Goal: Task Accomplishment & Management: Use online tool/utility

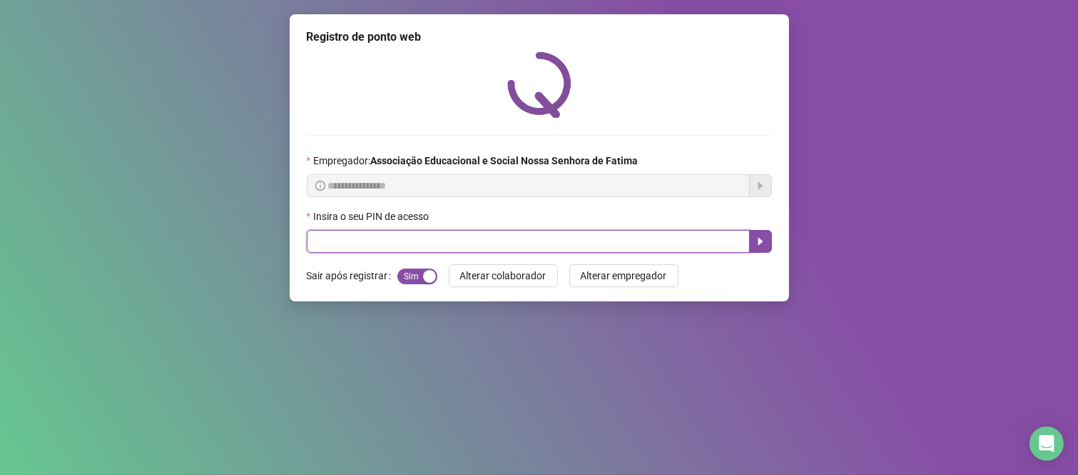
click at [338, 246] on input "text" at bounding box center [528, 241] width 443 height 23
type input "***"
click at [759, 243] on icon "caret-right" at bounding box center [760, 242] width 5 height 8
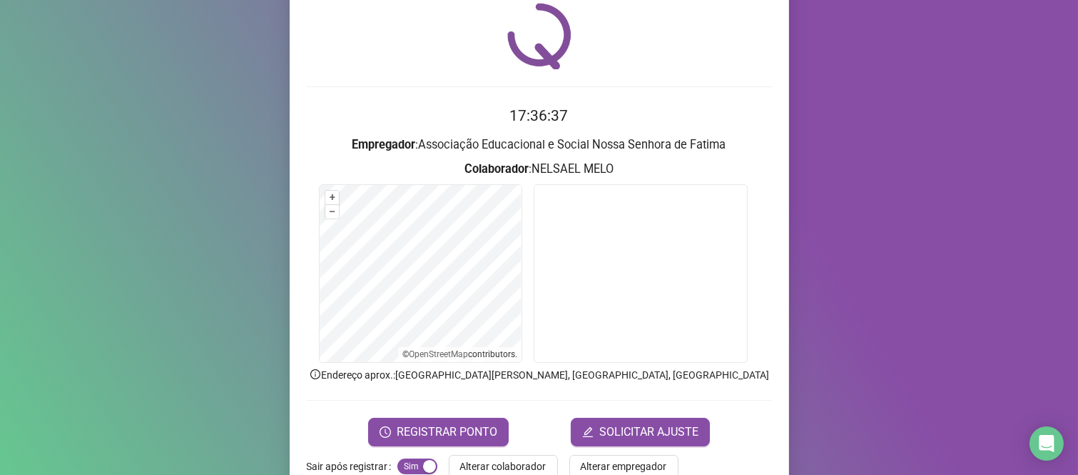
scroll to position [81, 0]
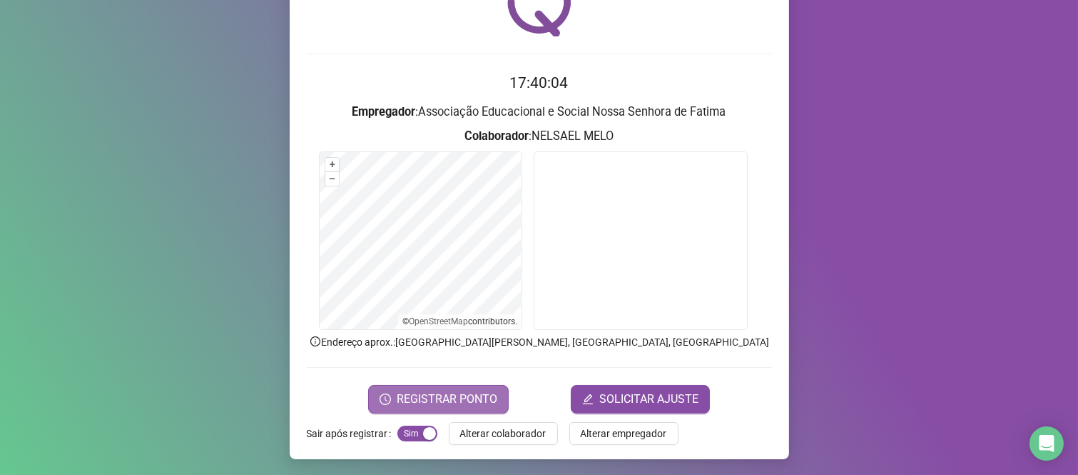
click at [412, 388] on button "REGISTRAR PONTO" at bounding box center [438, 399] width 141 height 29
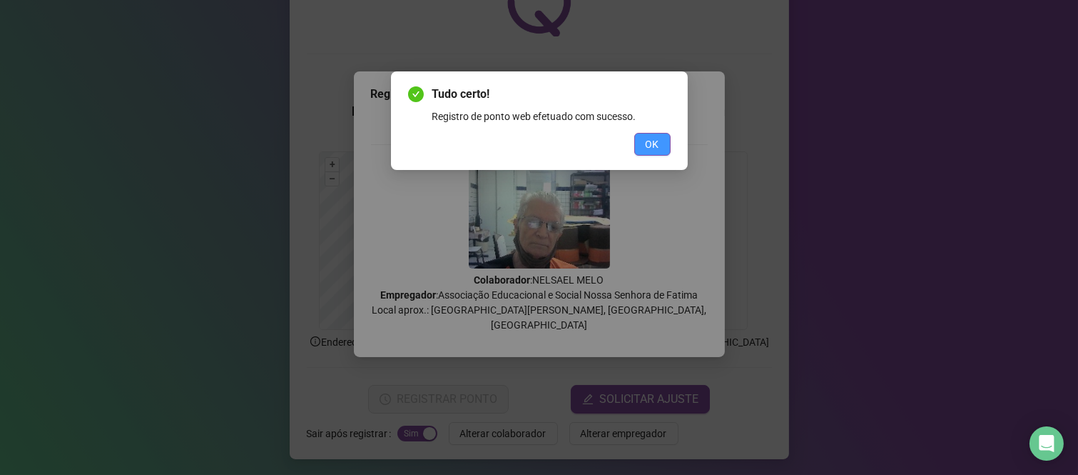
click at [658, 140] on span "OK" at bounding box center [653, 144] width 14 height 16
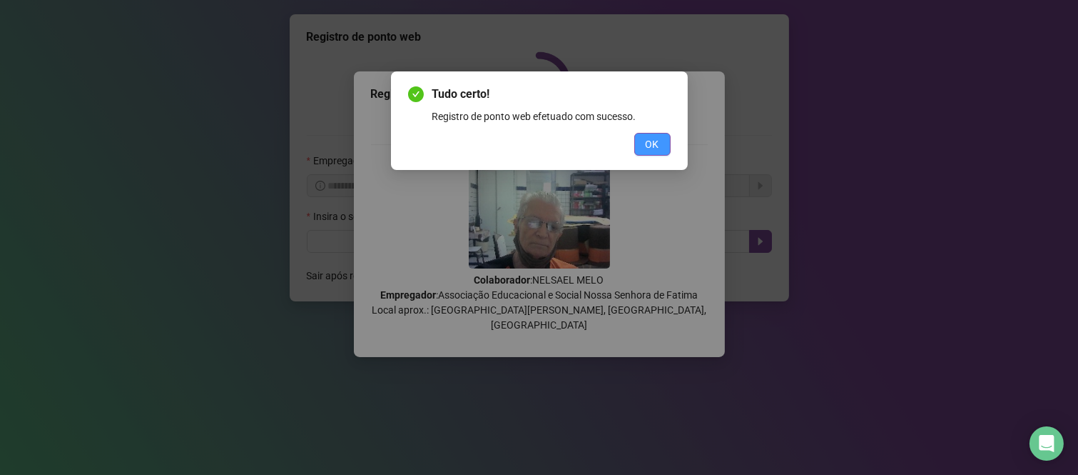
scroll to position [0, 0]
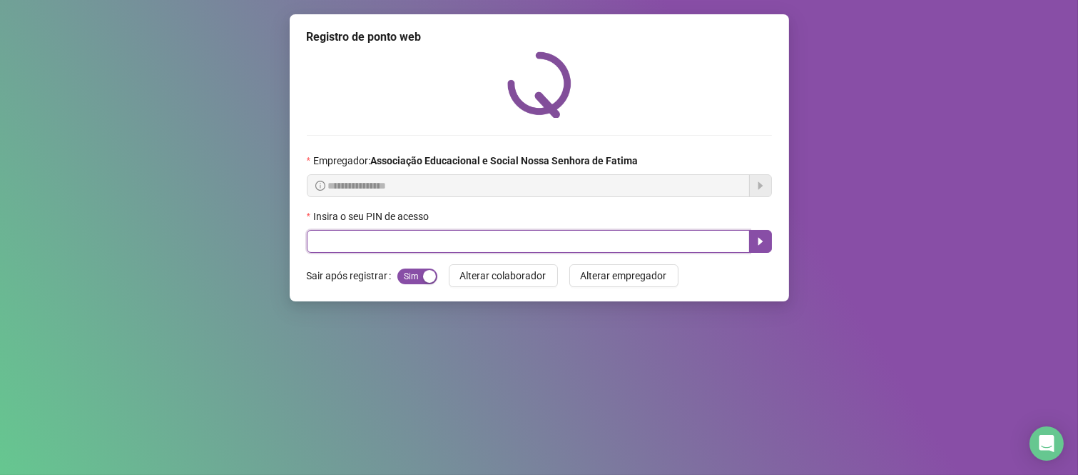
click at [573, 243] on input "text" at bounding box center [528, 241] width 443 height 23
type input "***"
click at [761, 246] on icon "caret-right" at bounding box center [760, 241] width 11 height 11
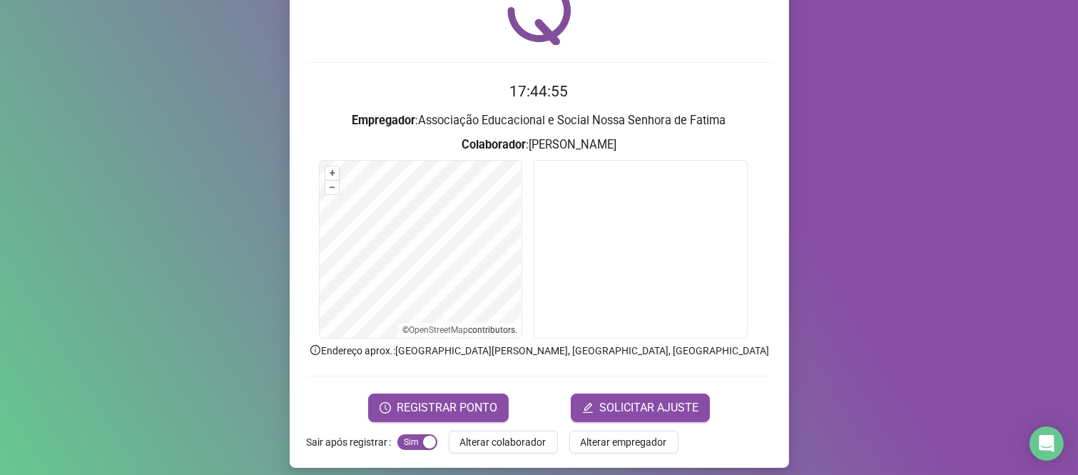
scroll to position [81, 0]
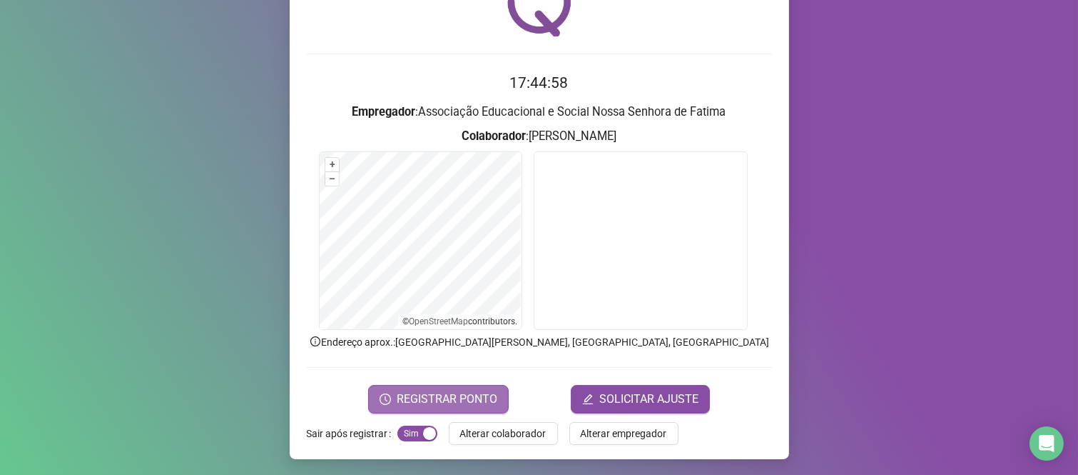
click at [466, 394] on span "REGISTRAR PONTO" at bounding box center [447, 398] width 101 height 17
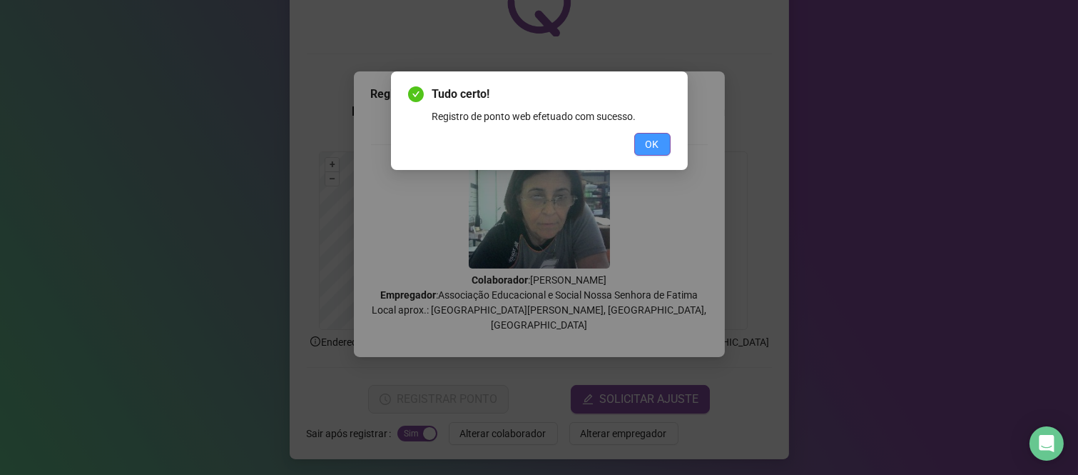
click at [651, 136] on span "OK" at bounding box center [653, 144] width 14 height 16
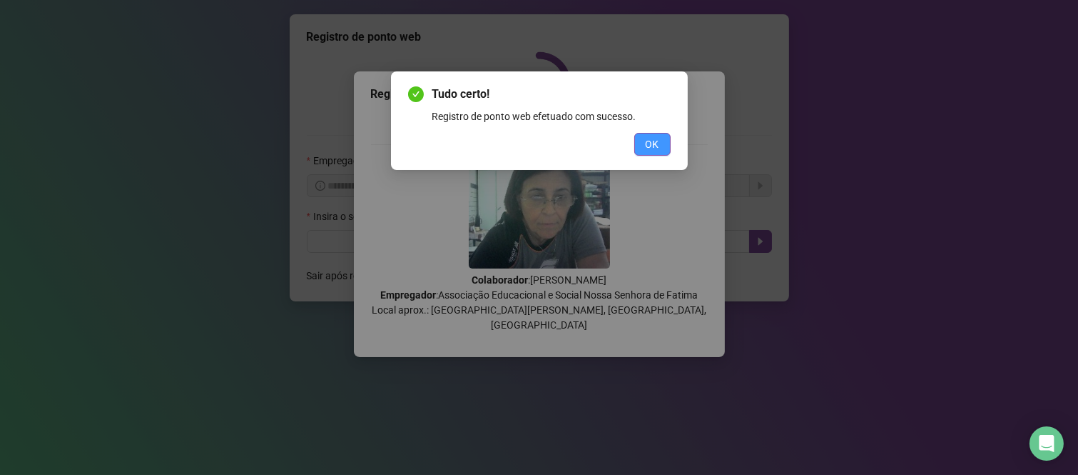
scroll to position [0, 0]
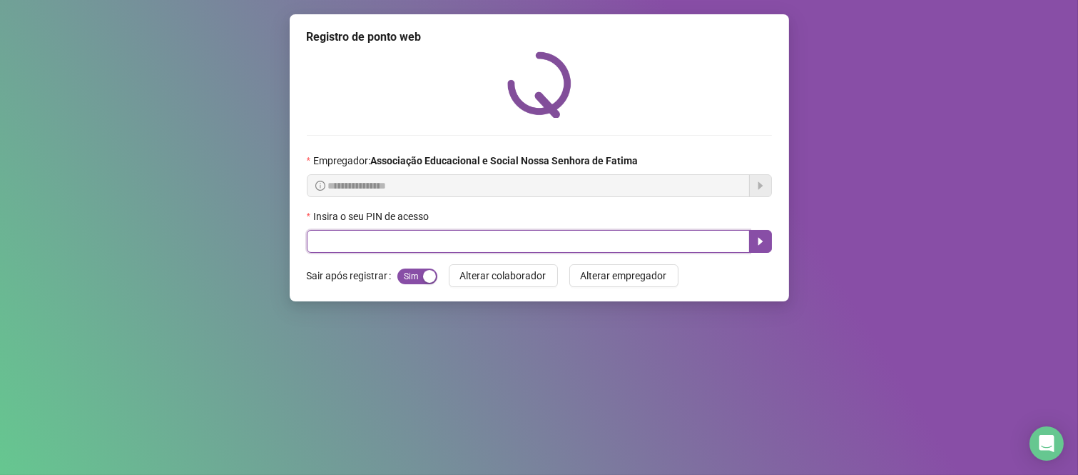
click at [704, 252] on input "text" at bounding box center [528, 241] width 443 height 23
type input "****"
click at [755, 243] on icon "caret-right" at bounding box center [760, 241] width 11 height 11
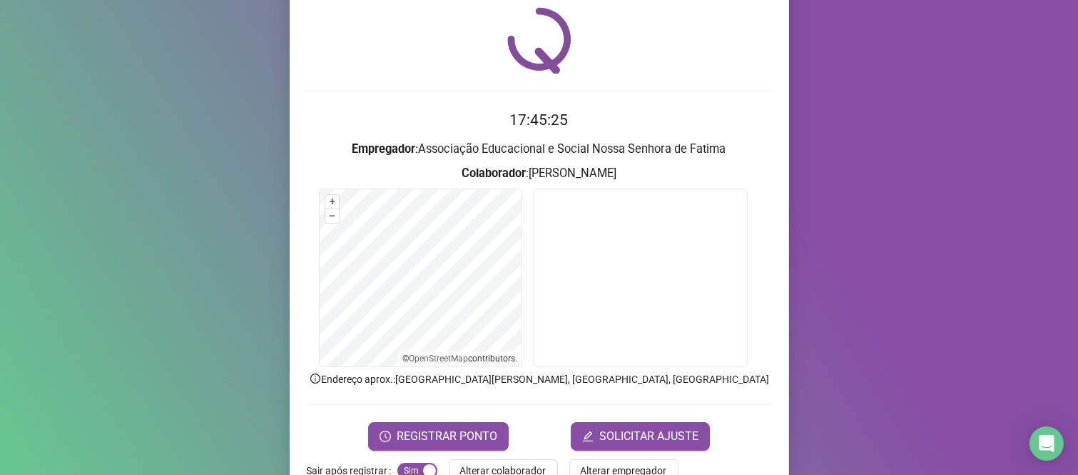
scroll to position [81, 0]
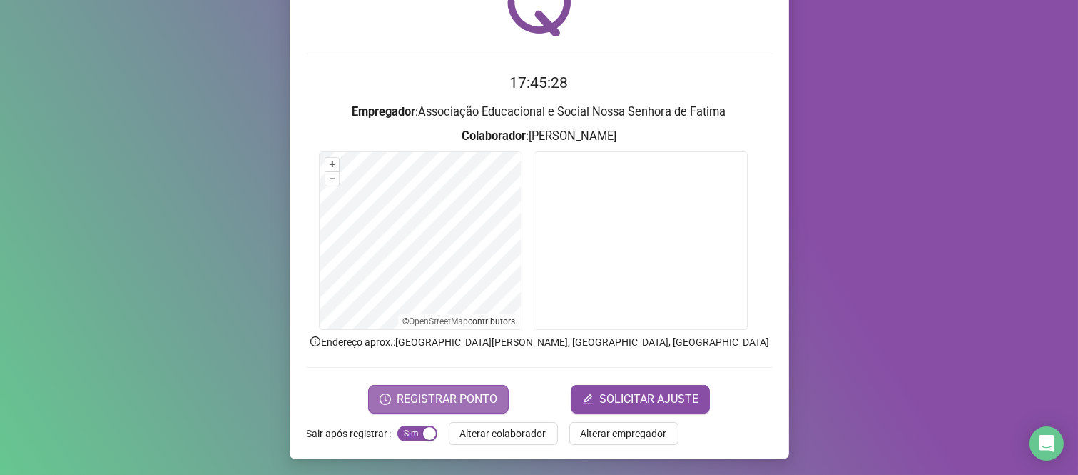
click at [472, 402] on span "REGISTRAR PONTO" at bounding box center [447, 398] width 101 height 17
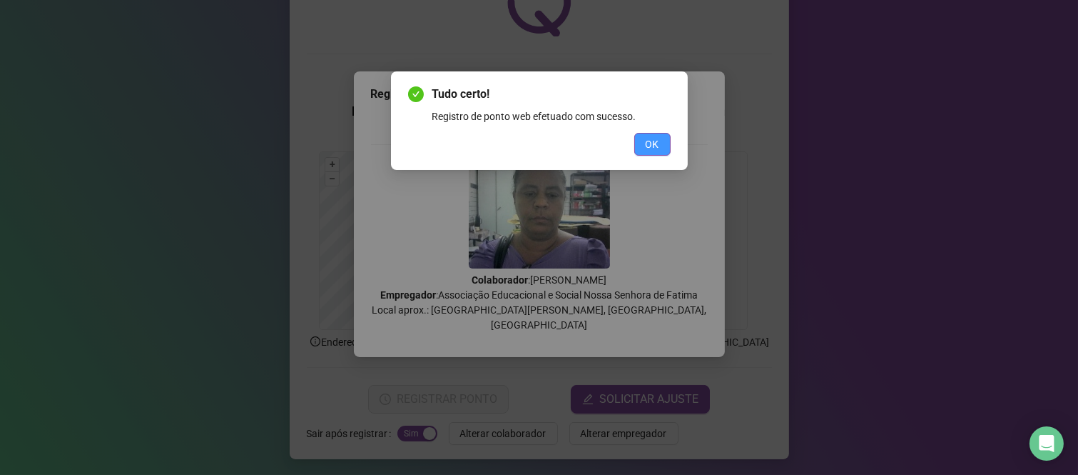
click at [653, 148] on span "OK" at bounding box center [653, 144] width 14 height 16
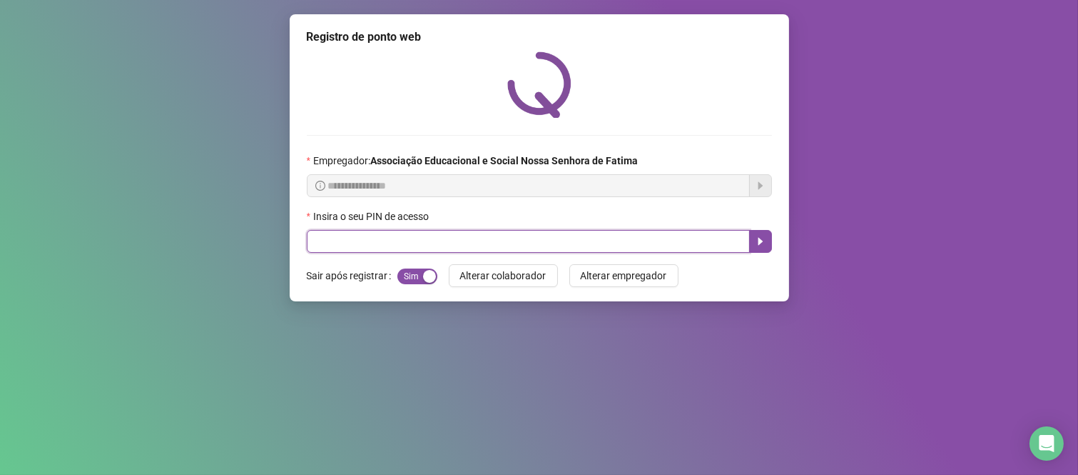
click at [496, 241] on input "text" at bounding box center [528, 241] width 443 height 23
type input "***"
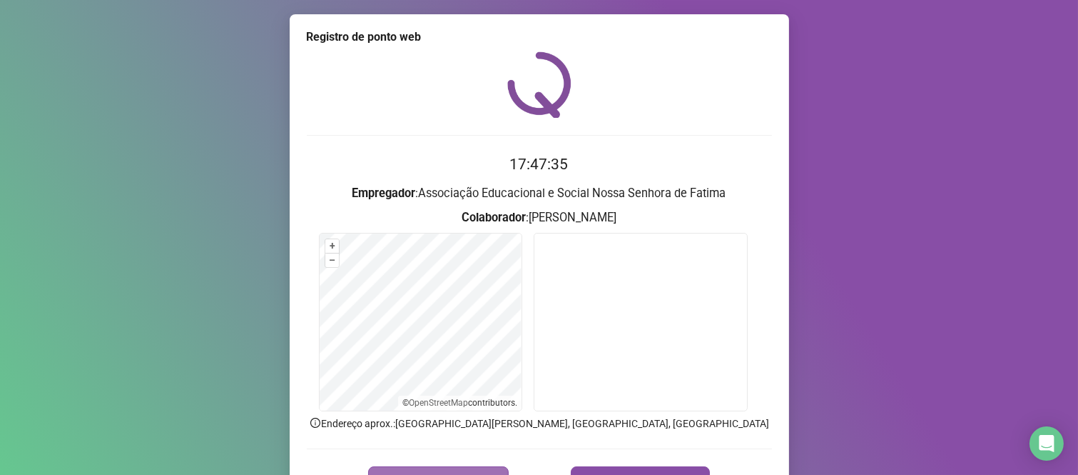
click at [448, 473] on span "REGISTRAR PONTO" at bounding box center [447, 480] width 101 height 17
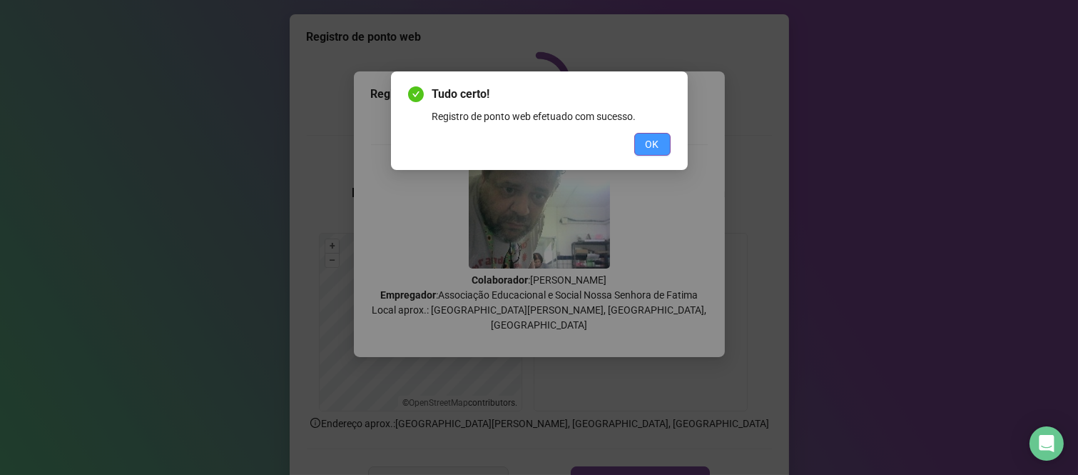
click at [648, 148] on span "OK" at bounding box center [653, 144] width 14 height 16
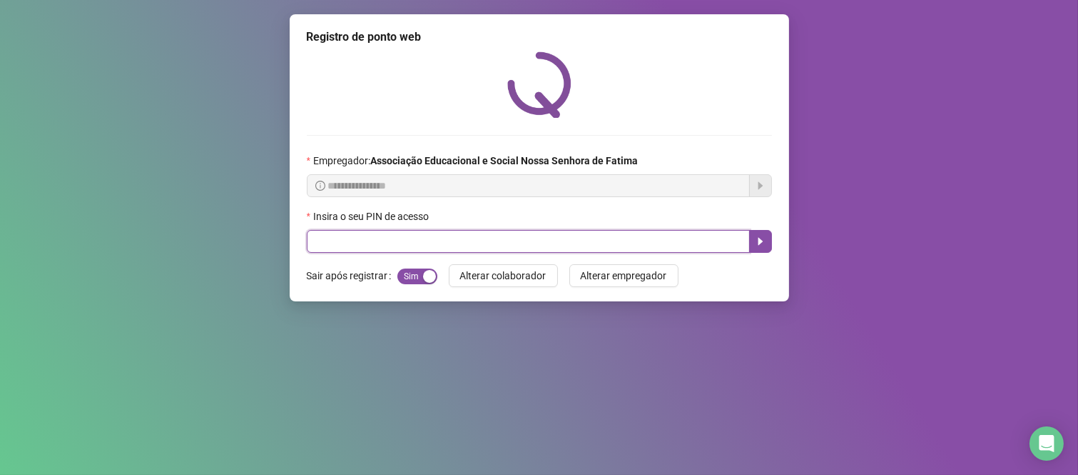
click at [658, 252] on input "text" at bounding box center [528, 241] width 443 height 23
type input "***"
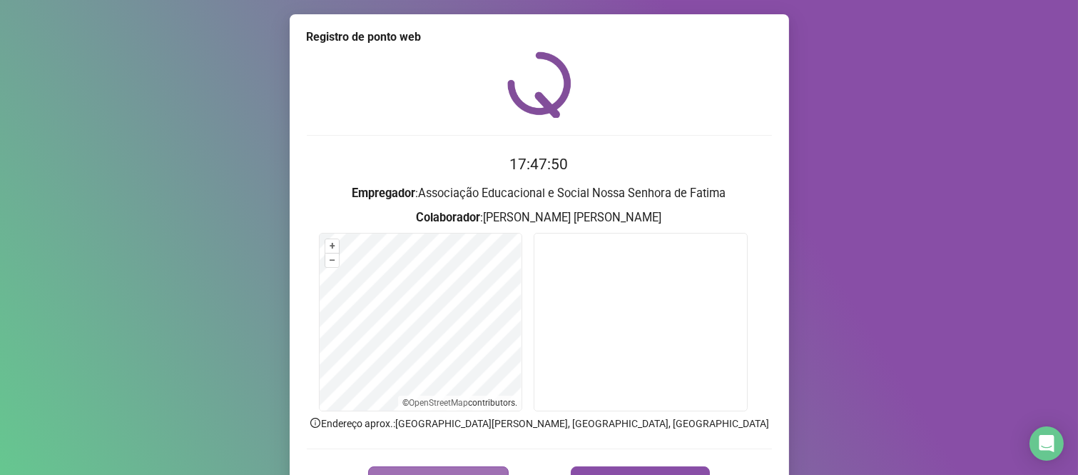
click at [460, 467] on button "REGISTRAR PONTO" at bounding box center [438, 480] width 141 height 29
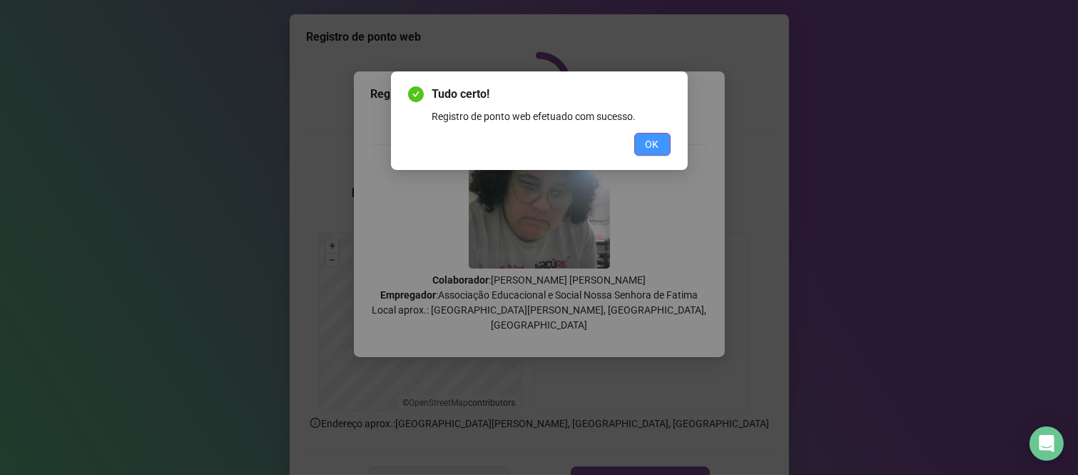
click at [646, 144] on span "OK" at bounding box center [653, 144] width 14 height 16
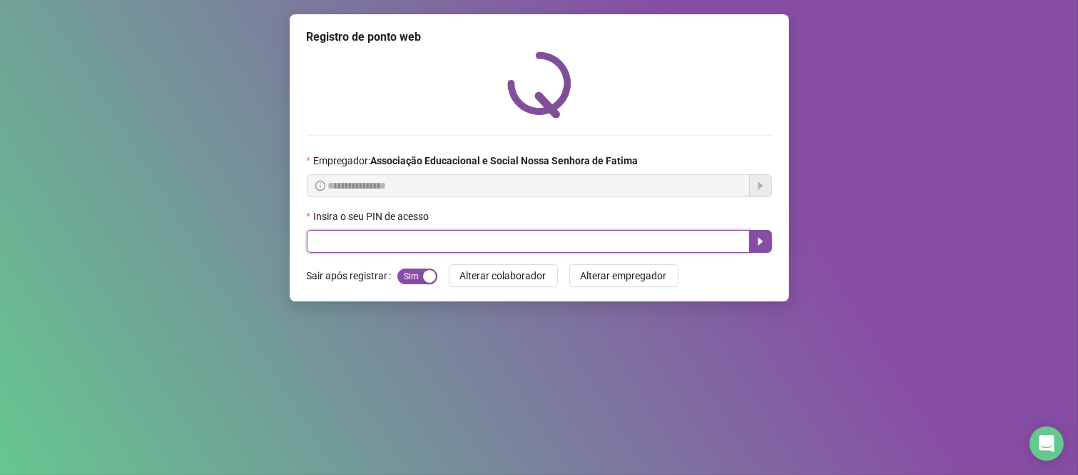
click at [329, 253] on input "text" at bounding box center [528, 241] width 443 height 23
type input "***"
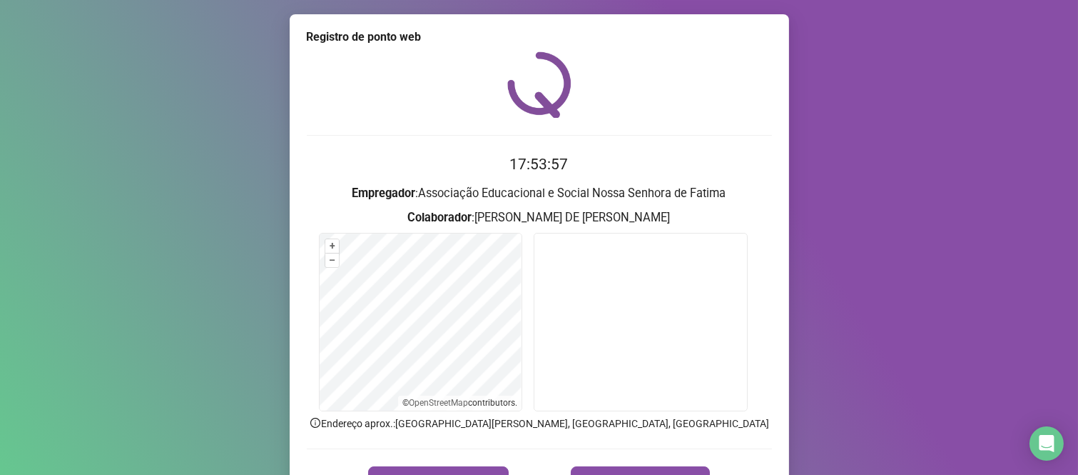
scroll to position [81, 0]
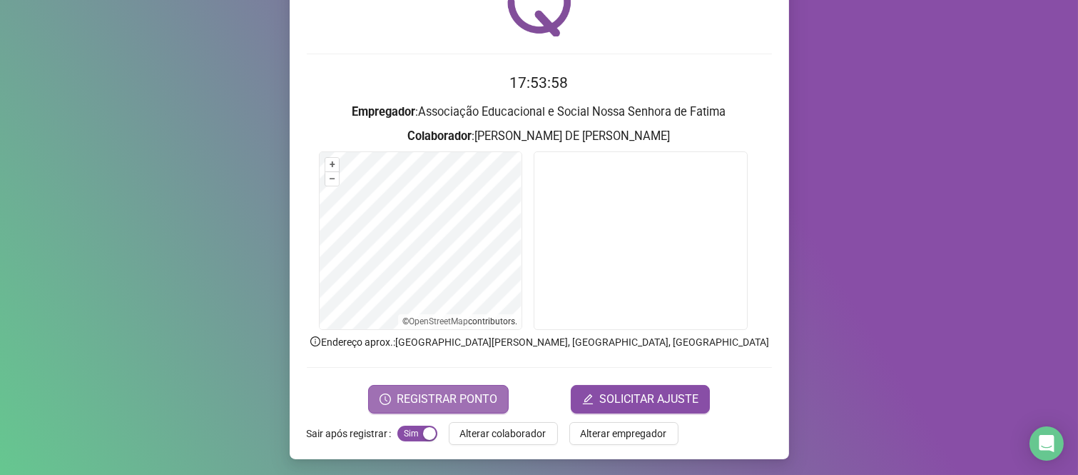
click at [477, 393] on span "REGISTRAR PONTO" at bounding box center [447, 398] width 101 height 17
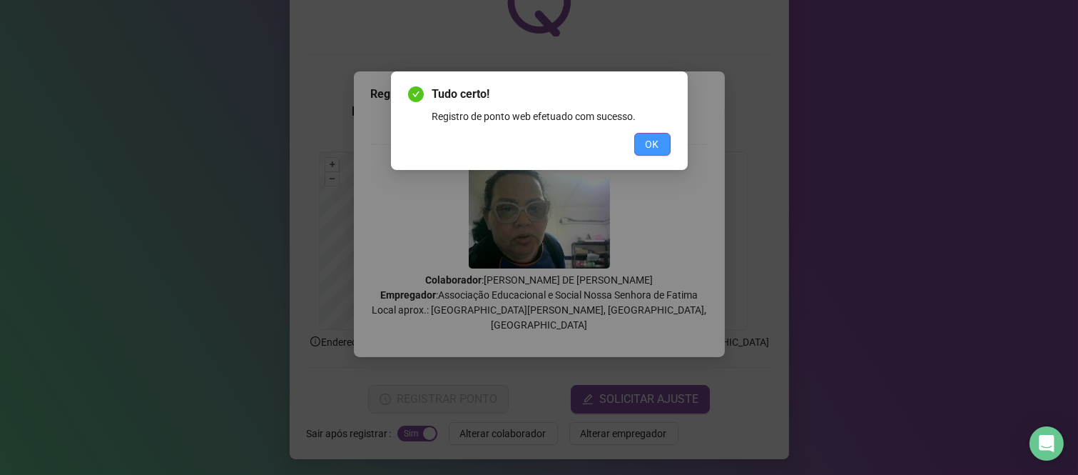
click at [667, 143] on button "OK" at bounding box center [652, 144] width 36 height 23
